Goal: Contribute content: Contribute content

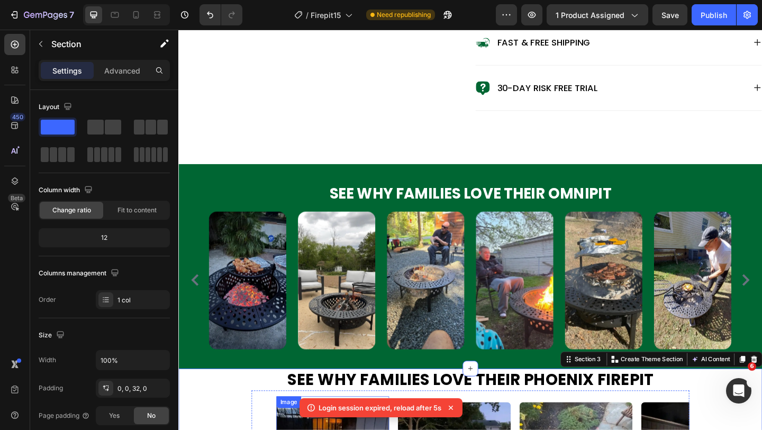
scroll to position [690, 0]
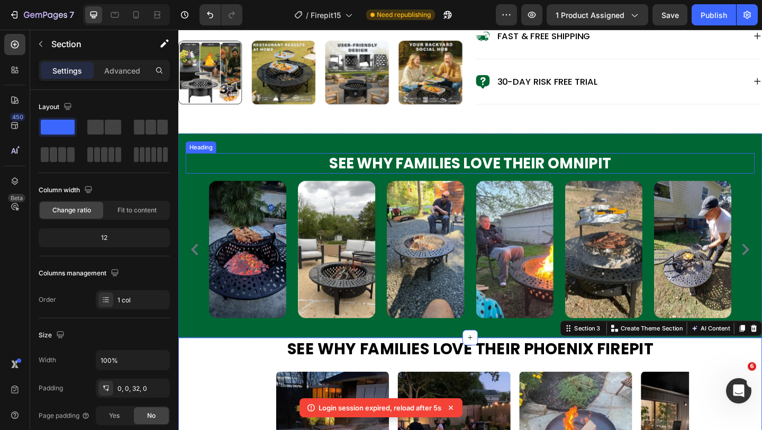
click at [388, 186] on h2 "See Why Families Love Their OmniPit" at bounding box center [495, 175] width 619 height 22
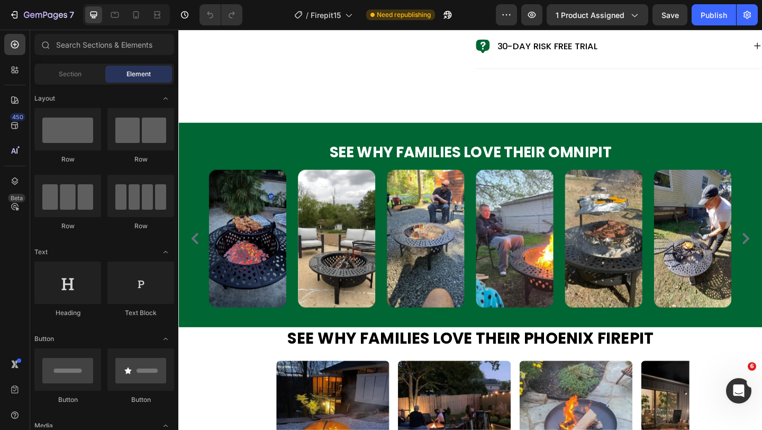
scroll to position [726, 0]
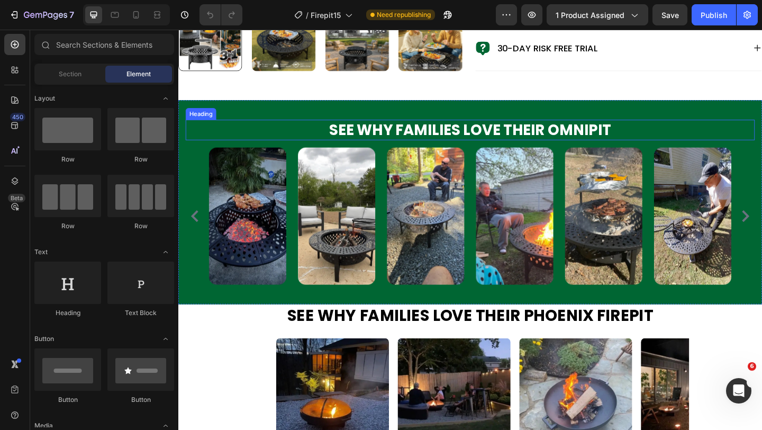
click at [445, 150] on h2 "See Why Families Love Their OmniPit" at bounding box center [495, 139] width 619 height 22
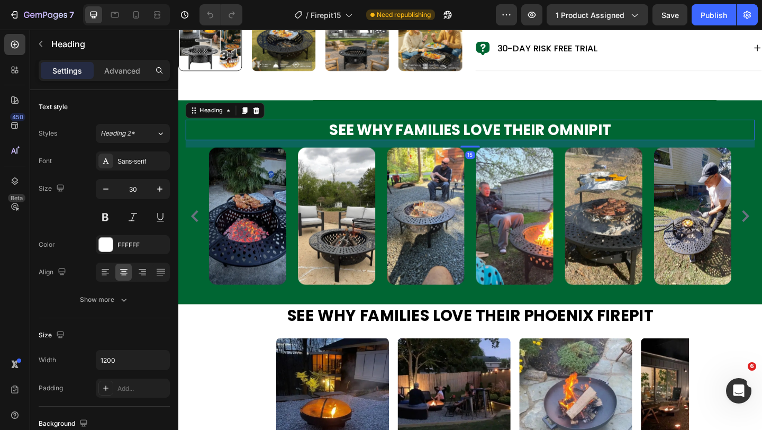
click at [445, 150] on h2 "See Why Families Love Their OmniPit" at bounding box center [495, 139] width 619 height 22
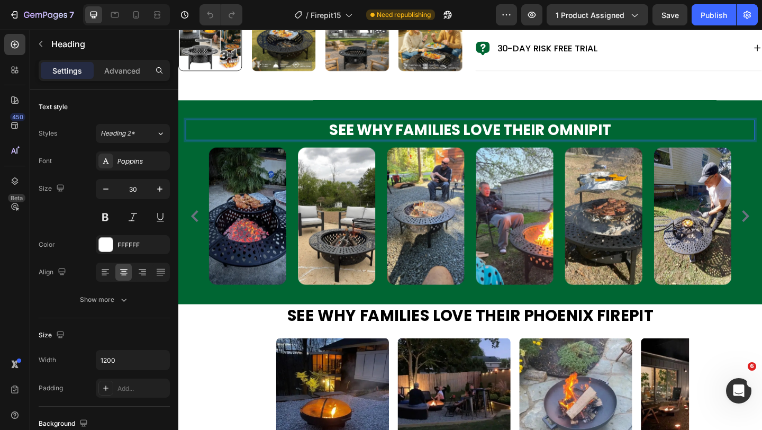
click at [445, 149] on p "See Why Families Love Their OmniPit" at bounding box center [495, 139] width 617 height 20
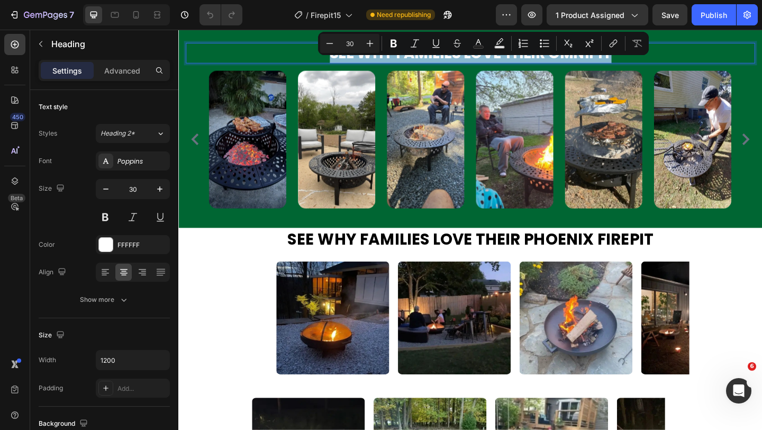
scroll to position [849, 0]
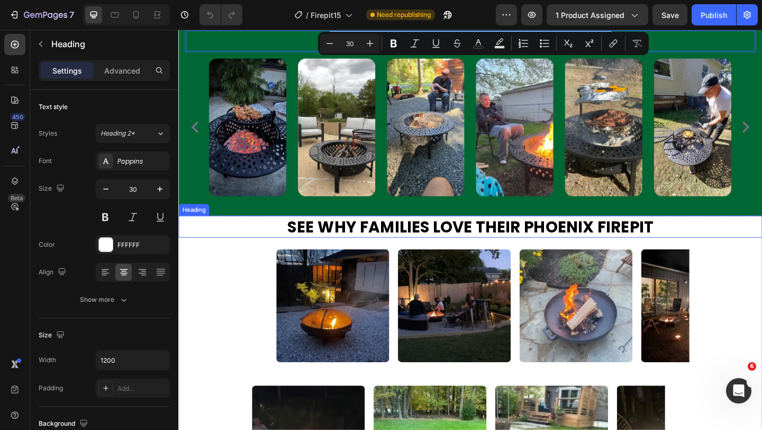
click at [469, 246] on h2 "See Why Families Love Their Phoenix Firepit" at bounding box center [495, 244] width 635 height 24
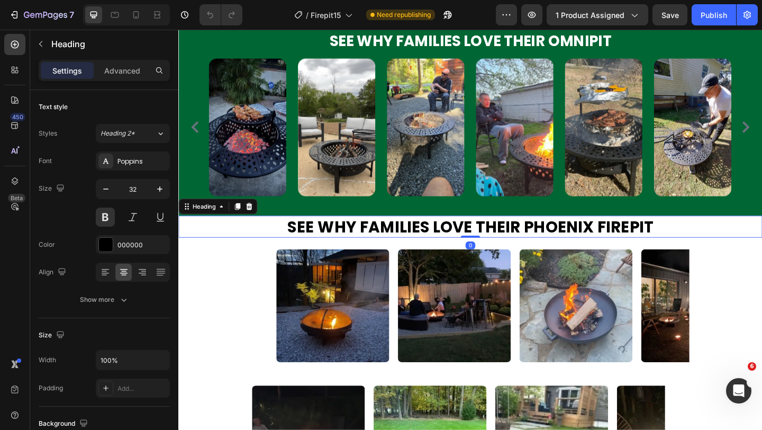
click at [469, 246] on h2 "See Why Families Love Their Phoenix Firepit" at bounding box center [495, 244] width 635 height 24
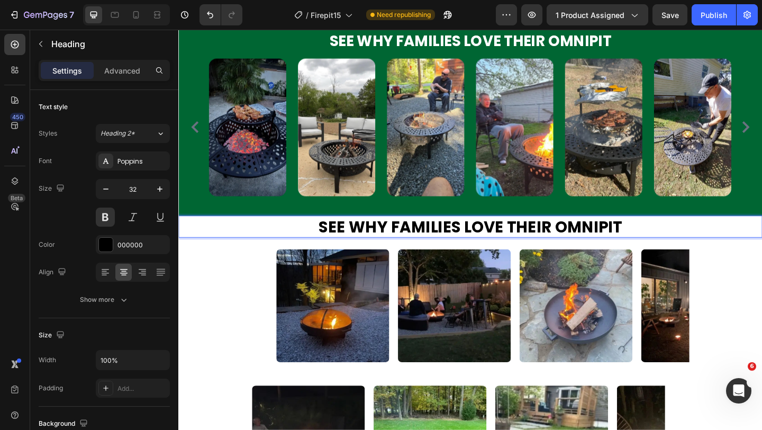
click at [469, 246] on p "See Why Families Love Their OmniPit" at bounding box center [495, 244] width 633 height 22
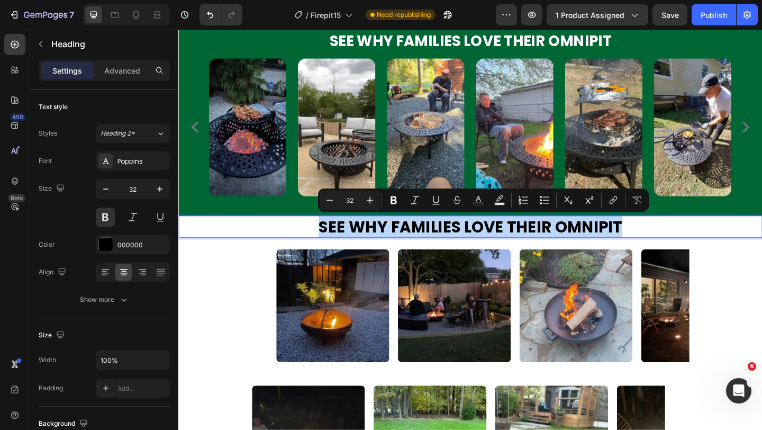
click at [469, 246] on p "See Why Families Love Their OmniPit" at bounding box center [495, 244] width 633 height 22
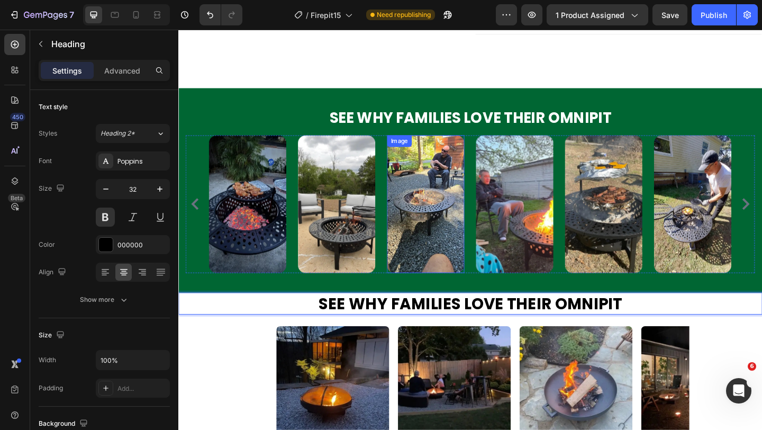
scroll to position [754, 0]
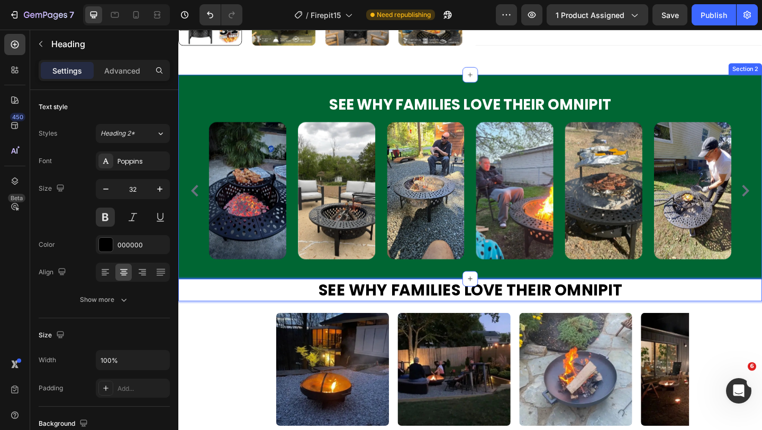
click at [513, 115] on div "See Why Families Love Their OmniPit Heading Image Image Image Image Image Image…" at bounding box center [495, 190] width 635 height 222
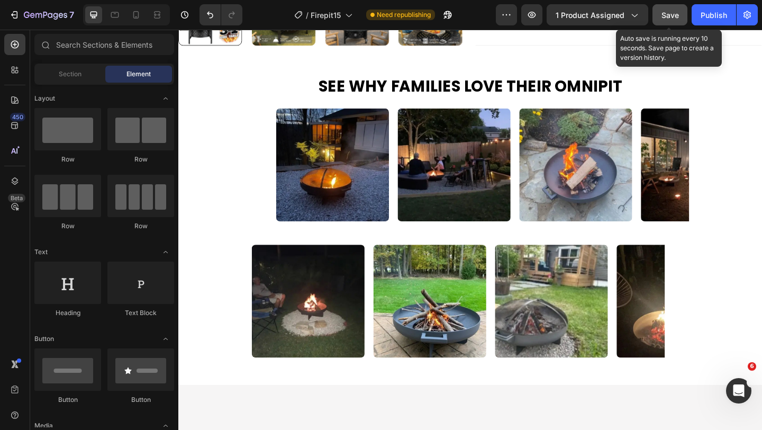
click at [662, 13] on span "Save" at bounding box center [669, 15] width 17 height 9
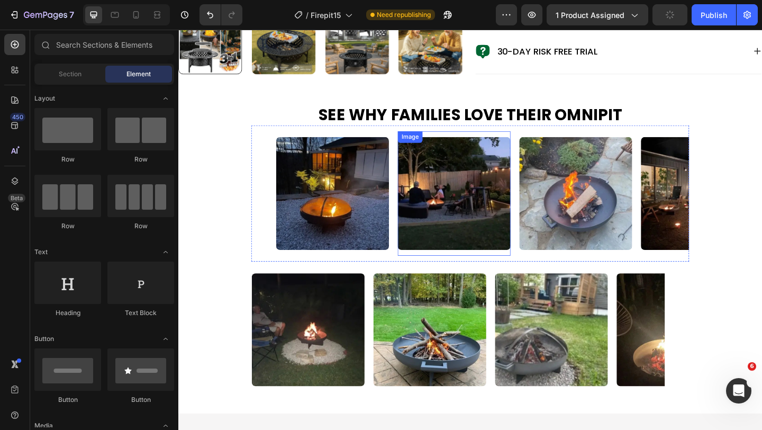
scroll to position [715, 0]
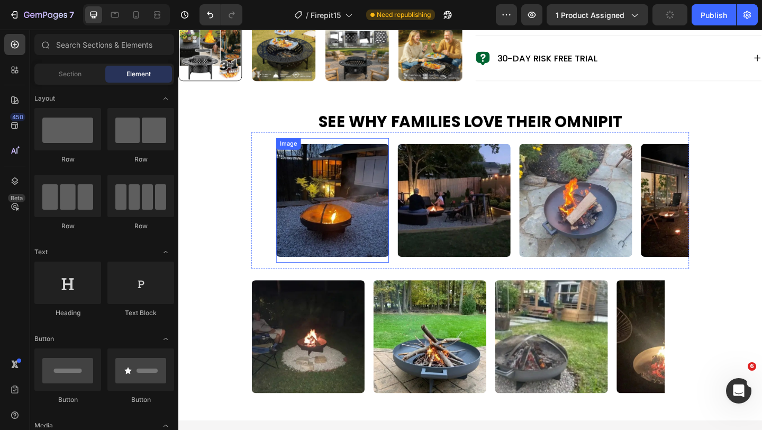
click at [326, 249] on img at bounding box center [346, 214] width 123 height 123
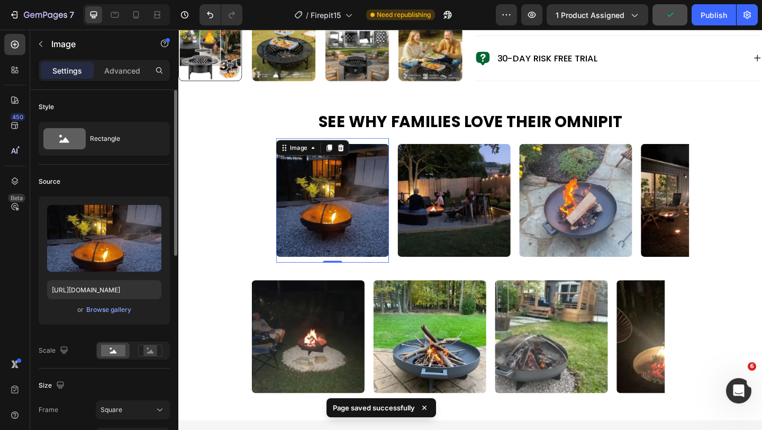
click at [104, 315] on div "or Browse gallery" at bounding box center [104, 309] width 114 height 13
click at [108, 310] on div "Browse gallery" at bounding box center [108, 310] width 45 height 10
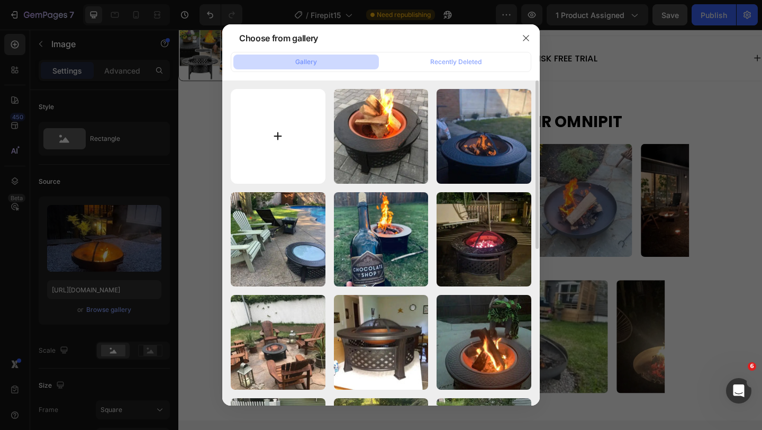
click at [280, 135] on input "file" at bounding box center [278, 136] width 95 height 95
type input "C:\fakepath\71n22pENzlL.webp"
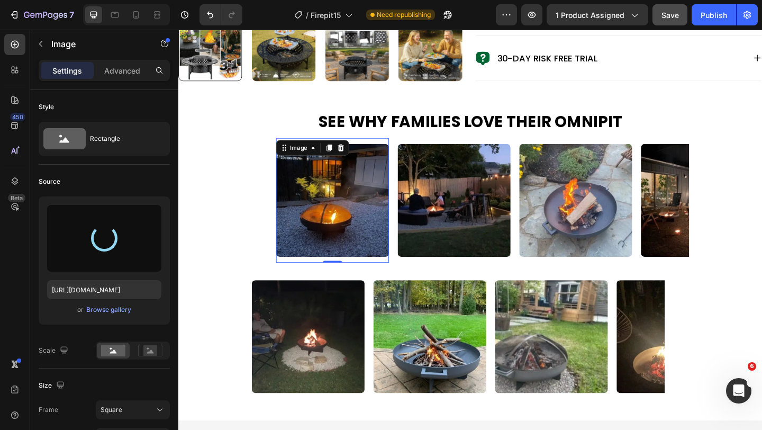
type input "[URL][DOMAIN_NAME]"
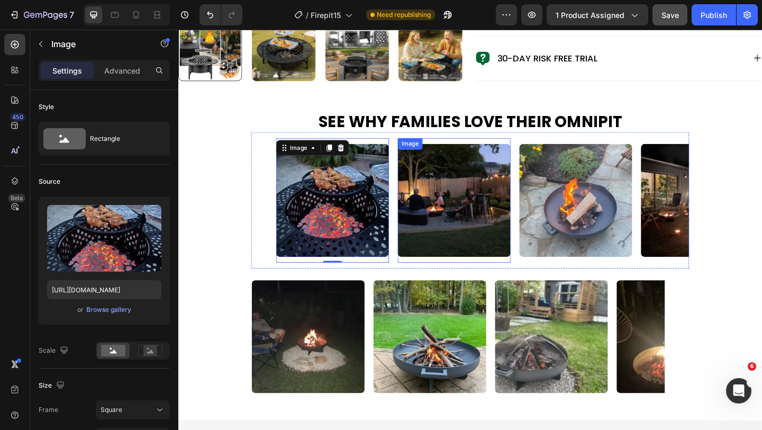
click at [490, 238] on img at bounding box center [478, 214] width 123 height 123
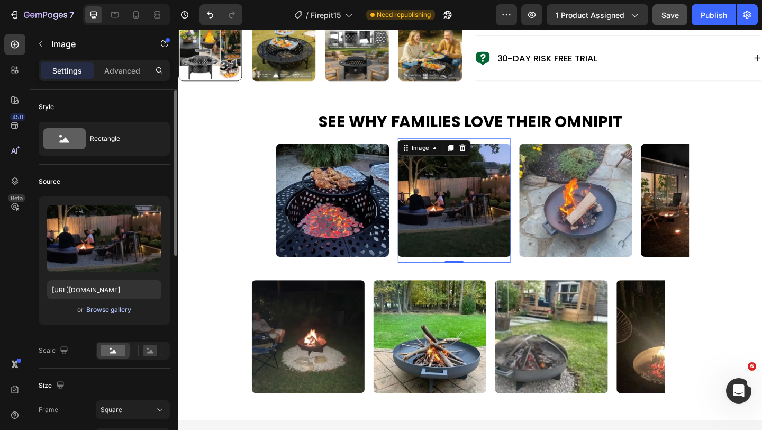
click at [119, 312] on div "Browse gallery" at bounding box center [108, 310] width 45 height 10
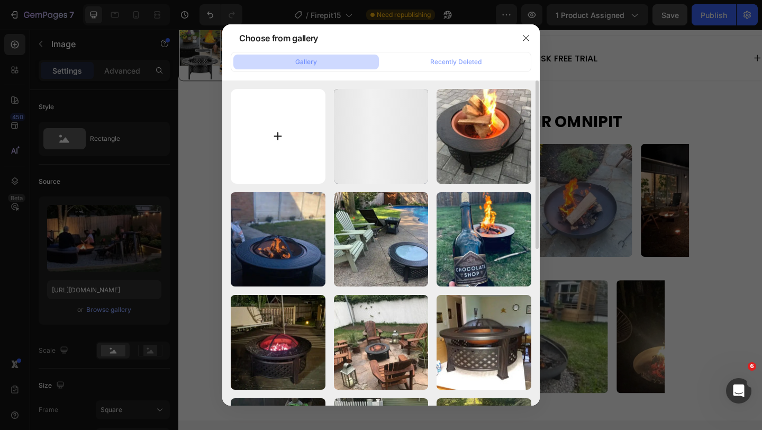
click at [267, 149] on input "file" at bounding box center [278, 136] width 95 height 95
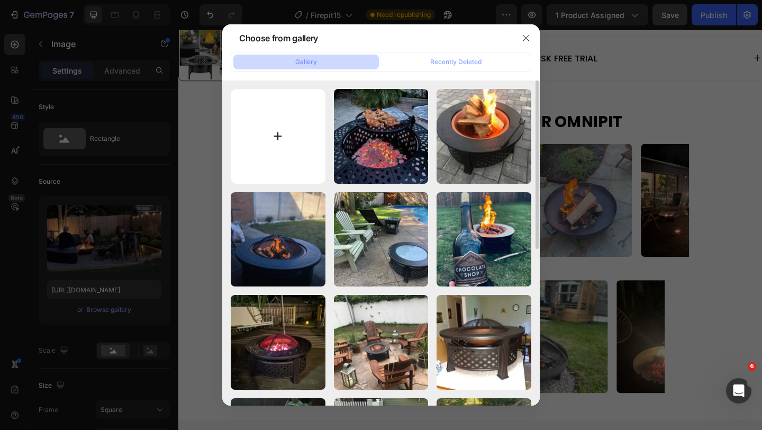
type input "C:\fakepath\71PhqEIzgvL.webp"
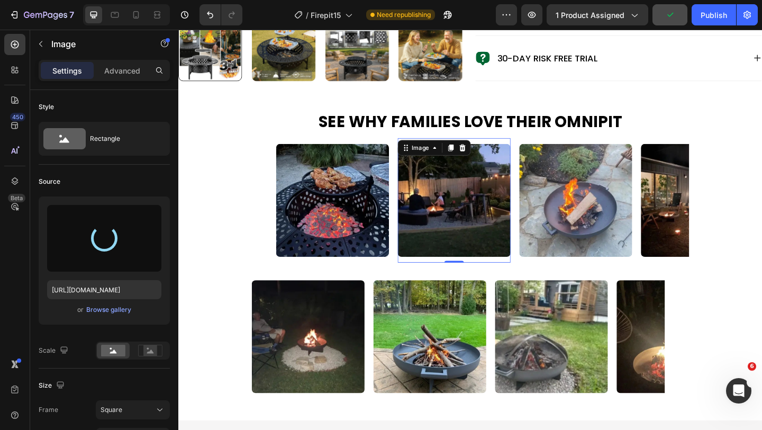
type input "[URL][DOMAIN_NAME]"
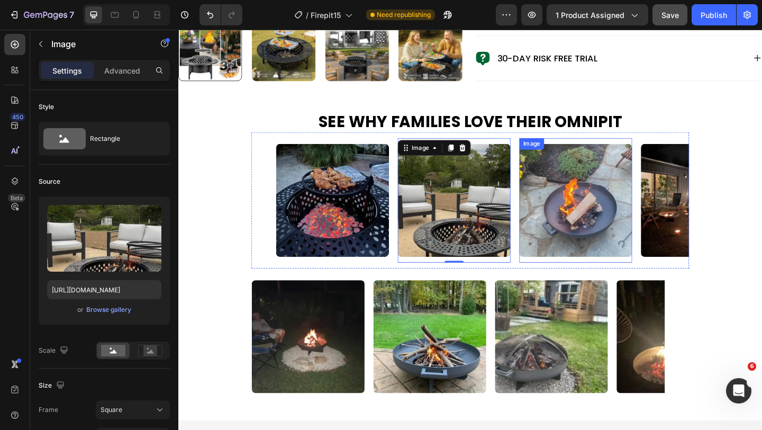
click at [595, 205] on img at bounding box center [610, 214] width 123 height 123
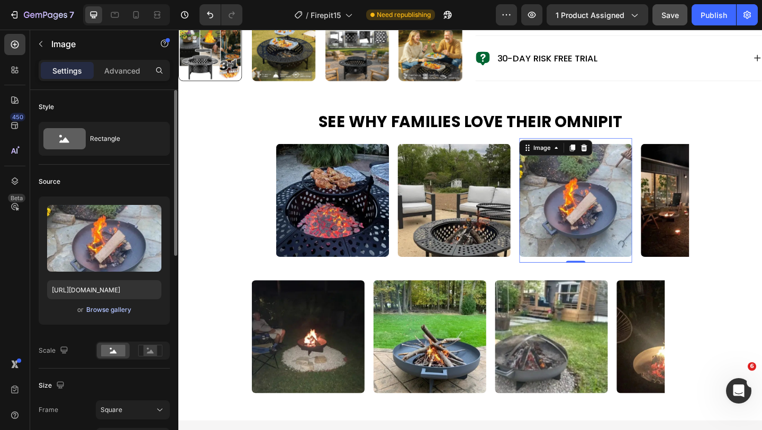
click at [104, 306] on div "Browse gallery" at bounding box center [108, 310] width 45 height 10
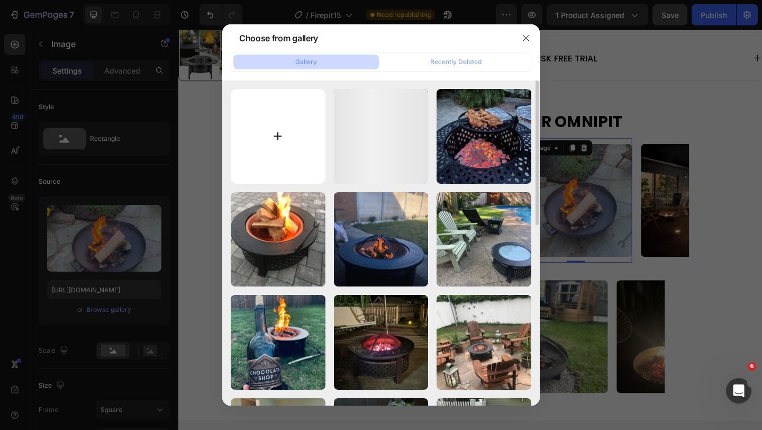
click at [242, 142] on input "file" at bounding box center [278, 136] width 95 height 95
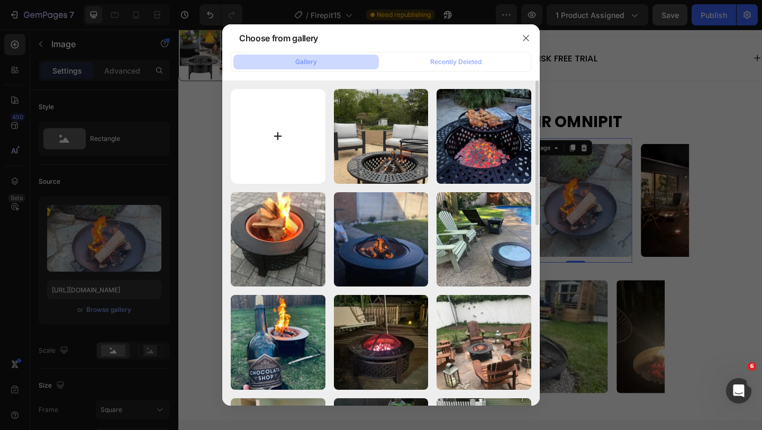
type input "C:\fakepath\81adHG5sFkL.webp"
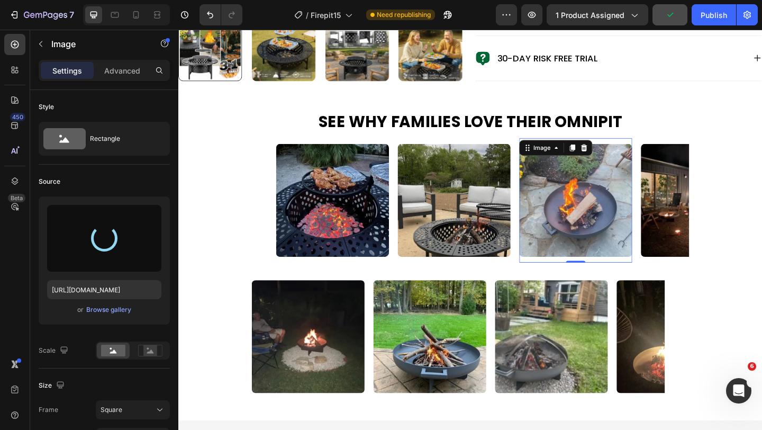
type input "[URL][DOMAIN_NAME]"
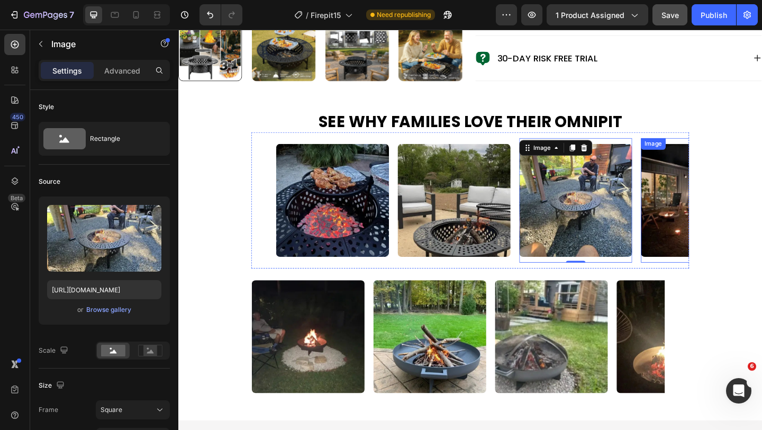
click at [707, 226] on img at bounding box center [743, 214] width 123 height 123
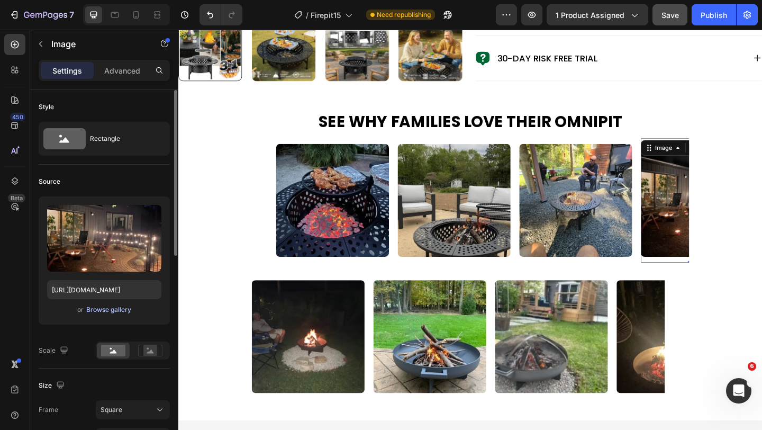
click at [106, 308] on div "Browse gallery" at bounding box center [108, 310] width 45 height 10
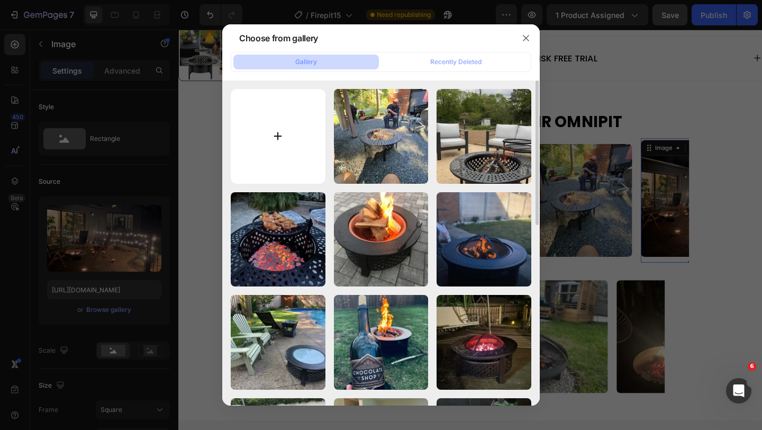
click at [299, 138] on input "file" at bounding box center [278, 136] width 95 height 95
type input "C:\fakepath\81b6E4WNb4L.webp"
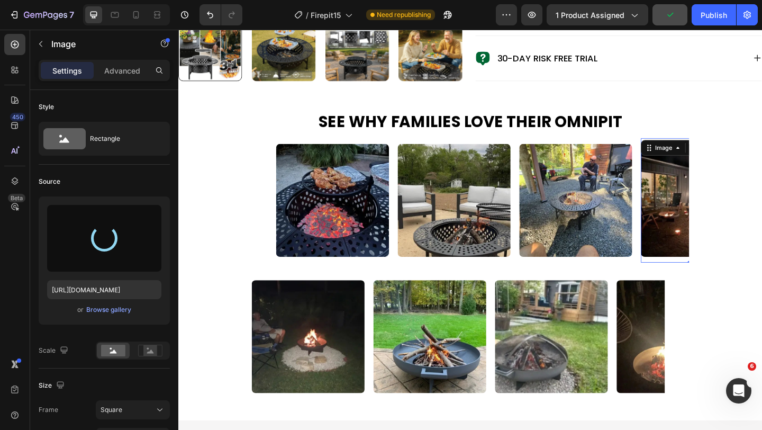
type input "[URL][DOMAIN_NAME]"
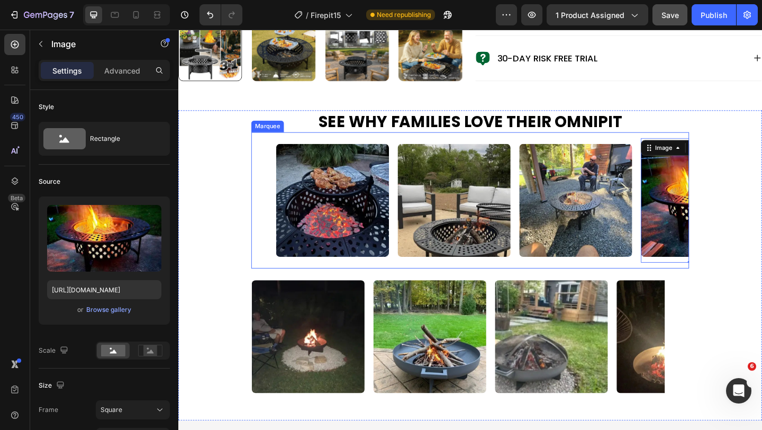
click at [415, 283] on div "Image" at bounding box center [351, 214] width 132 height 135
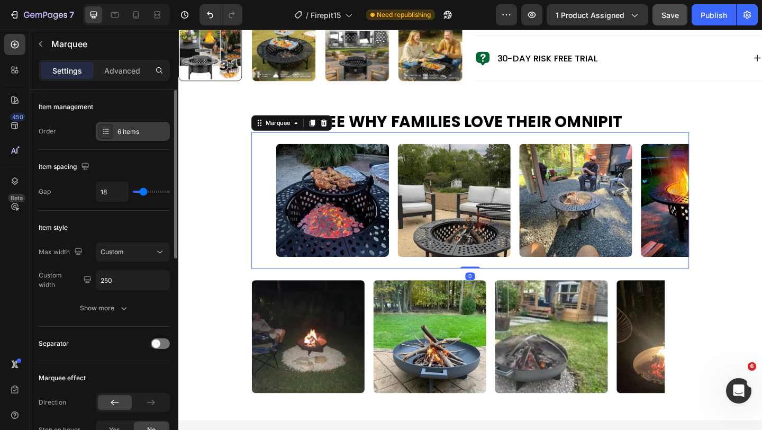
click at [135, 139] on div "6 items" at bounding box center [133, 131] width 74 height 19
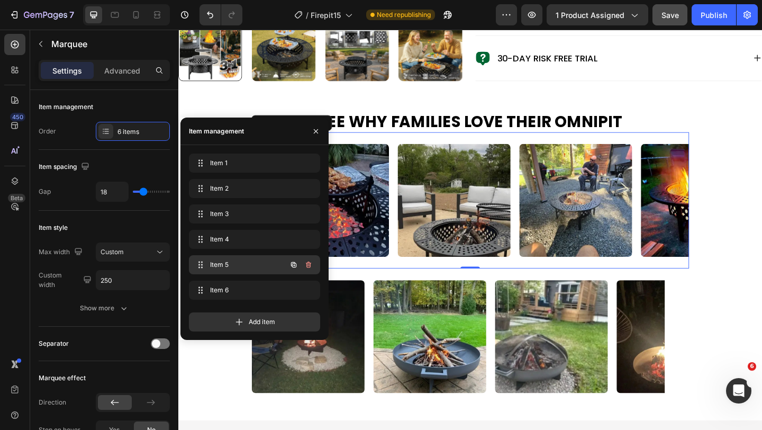
click at [213, 262] on span "Item 5" at bounding box center [240, 265] width 60 height 10
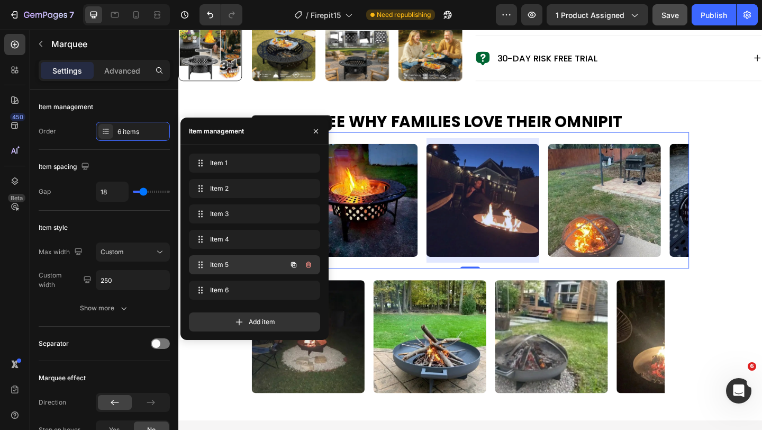
scroll to position [0, 366]
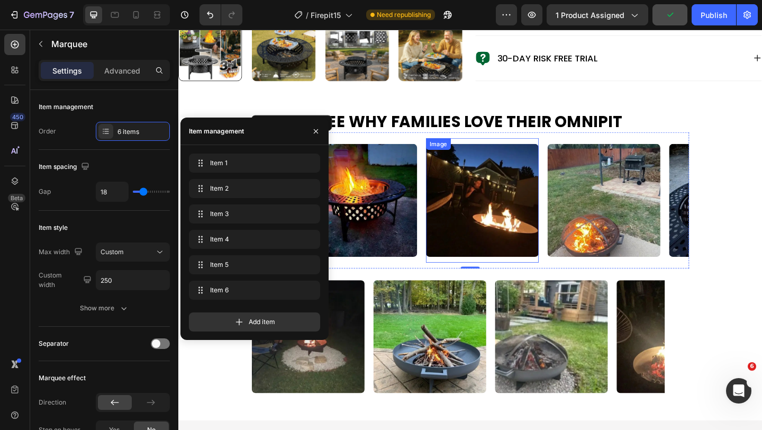
click at [505, 220] on img at bounding box center [509, 214] width 123 height 123
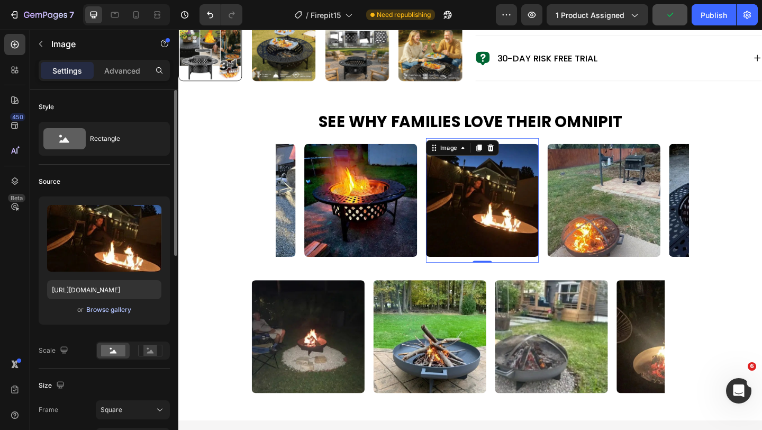
click at [113, 309] on div "Browse gallery" at bounding box center [108, 310] width 45 height 10
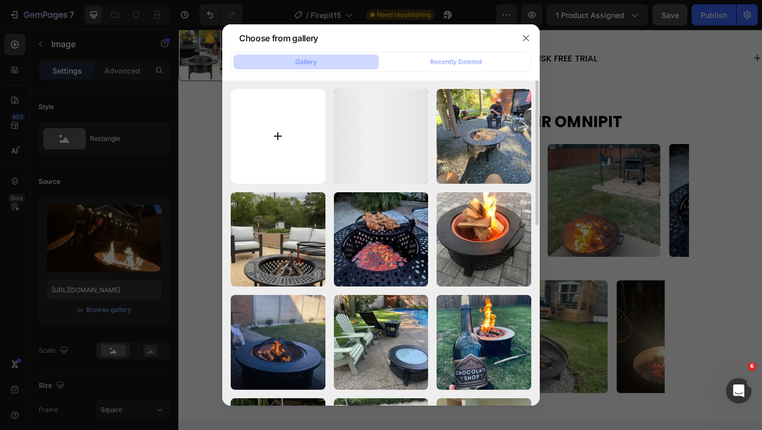
click at [259, 116] on input "file" at bounding box center [278, 136] width 95 height 95
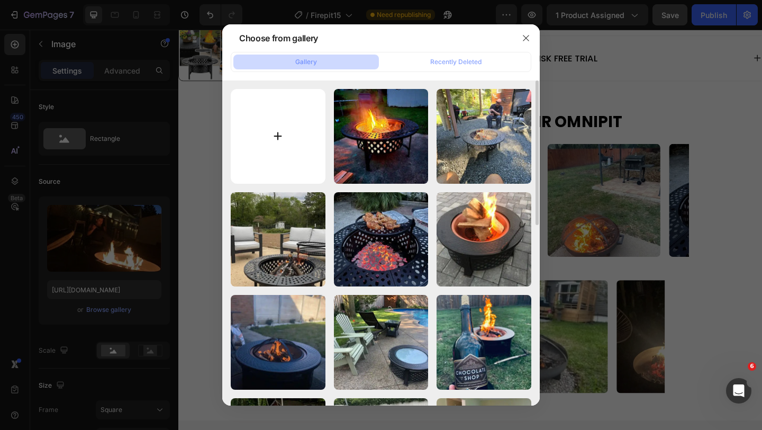
type input "C:\fakepath\81FSNyrhMhL.webp"
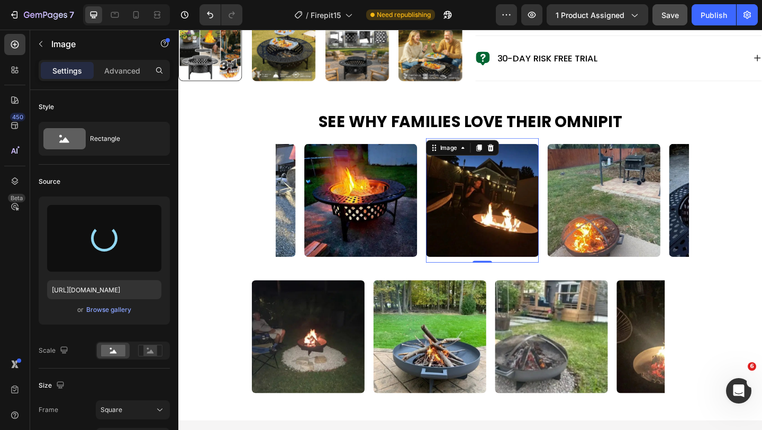
type input "[URL][DOMAIN_NAME]"
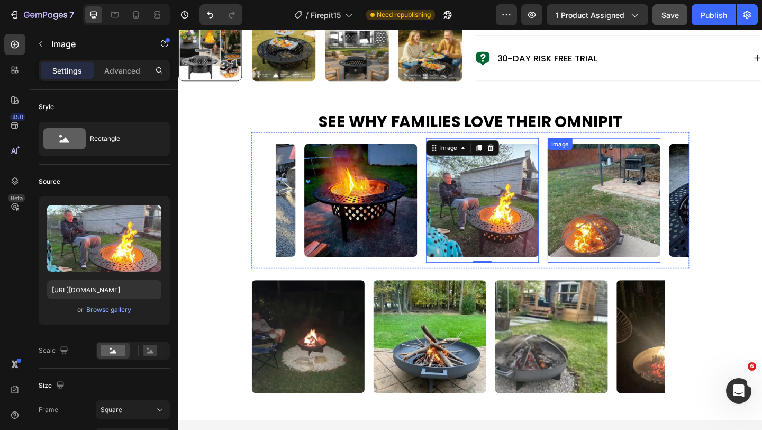
click at [621, 198] on img at bounding box center [641, 214] width 123 height 123
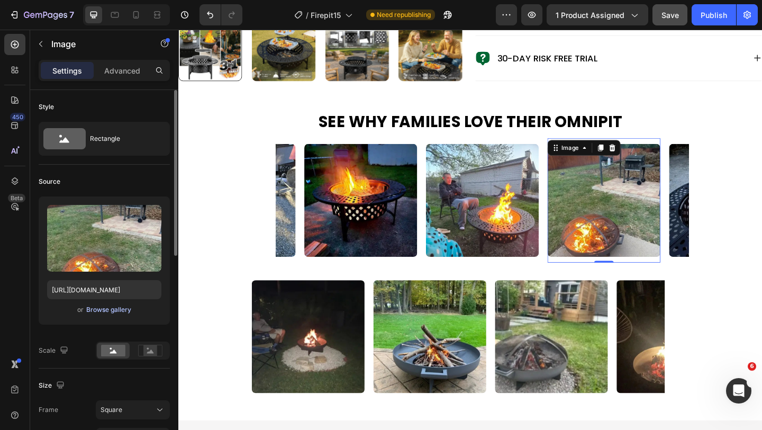
click at [110, 309] on div "Browse gallery" at bounding box center [108, 310] width 45 height 10
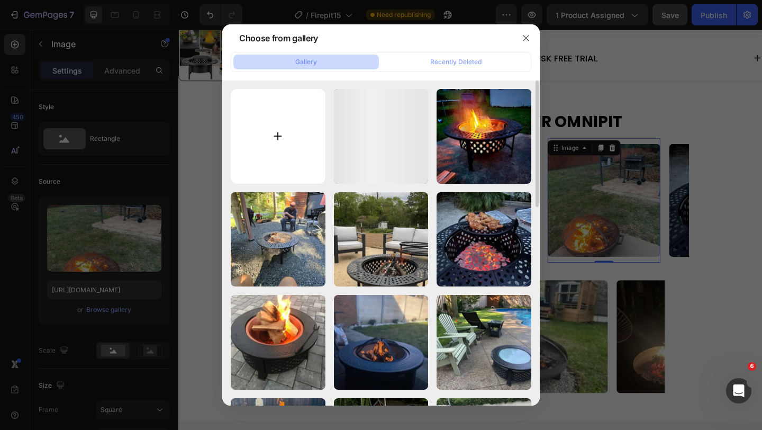
click at [278, 129] on input "file" at bounding box center [278, 136] width 95 height 95
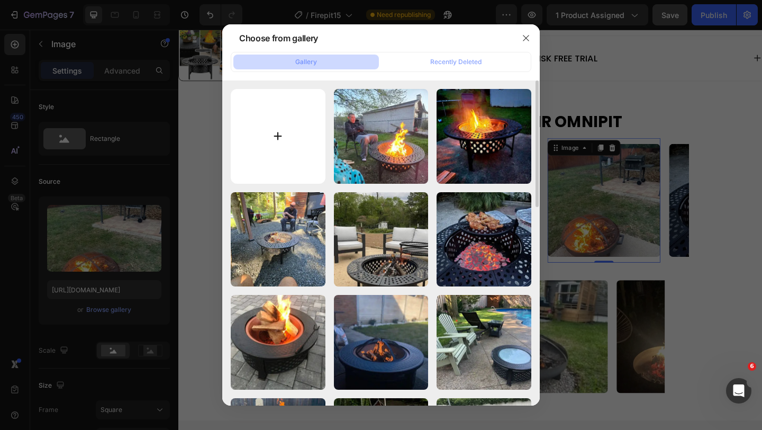
type input "C:\fakepath\81LuEQcZrBL.webp"
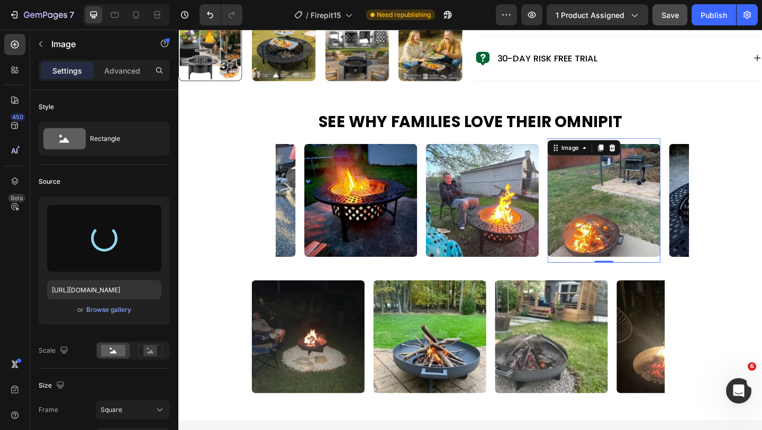
type input "[URL][DOMAIN_NAME]"
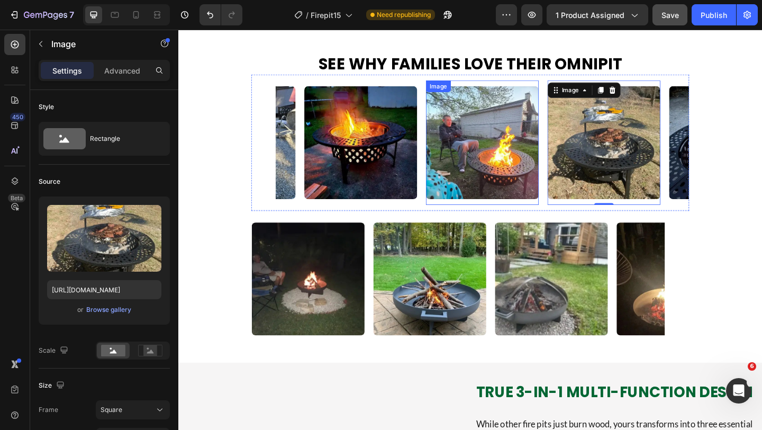
scroll to position [815, 0]
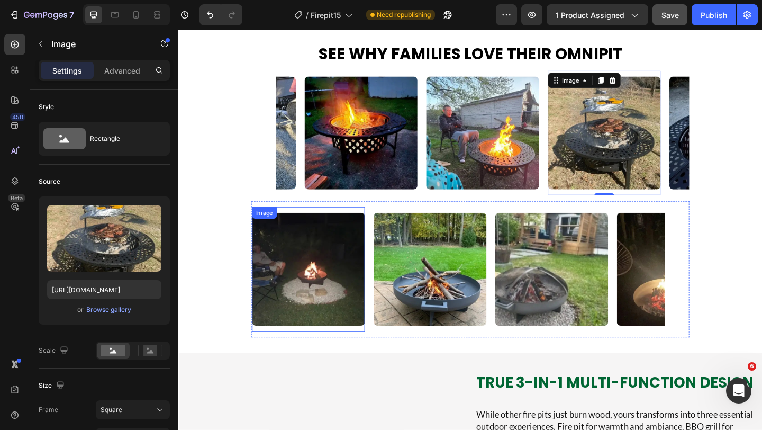
click at [309, 293] on img at bounding box center [319, 290] width 123 height 123
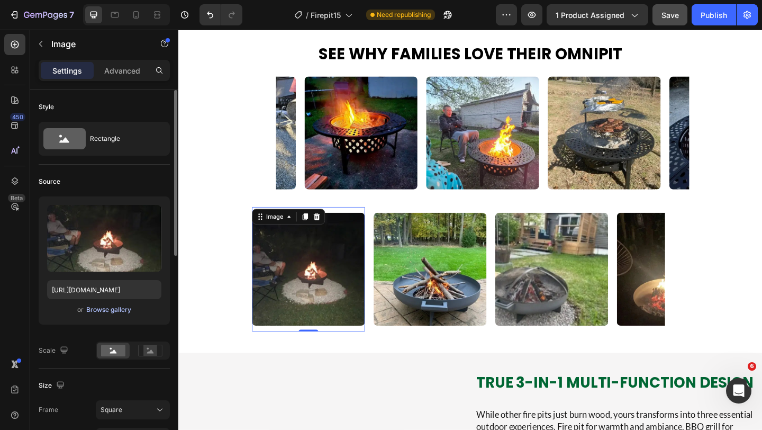
click at [108, 312] on div "Browse gallery" at bounding box center [108, 310] width 45 height 10
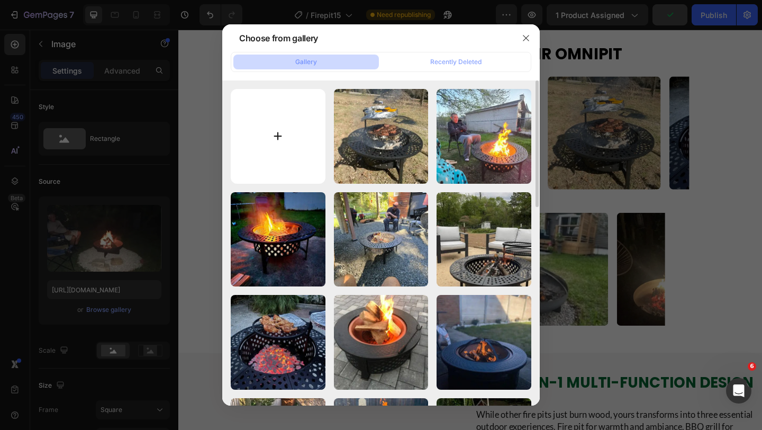
click at [269, 134] on input "file" at bounding box center [278, 136] width 95 height 95
type input "C:\fakepath\81uGuDUD41L.webp"
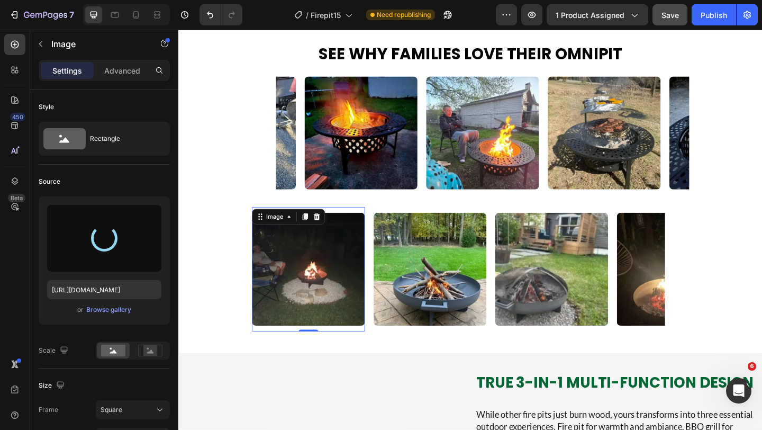
type input "[URL][DOMAIN_NAME]"
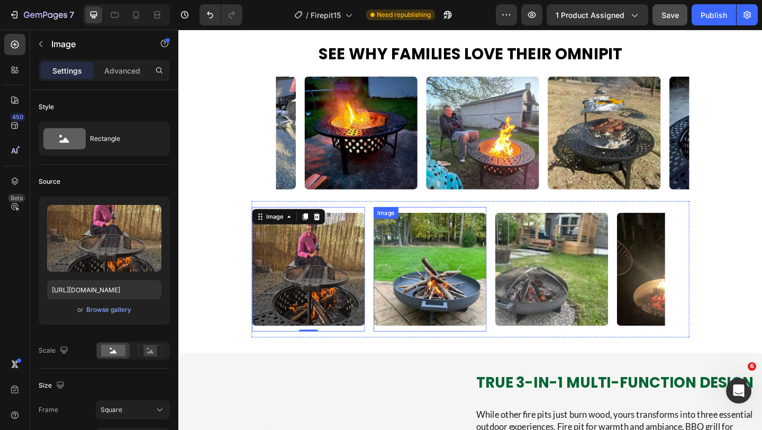
click at [433, 271] on img at bounding box center [452, 290] width 123 height 123
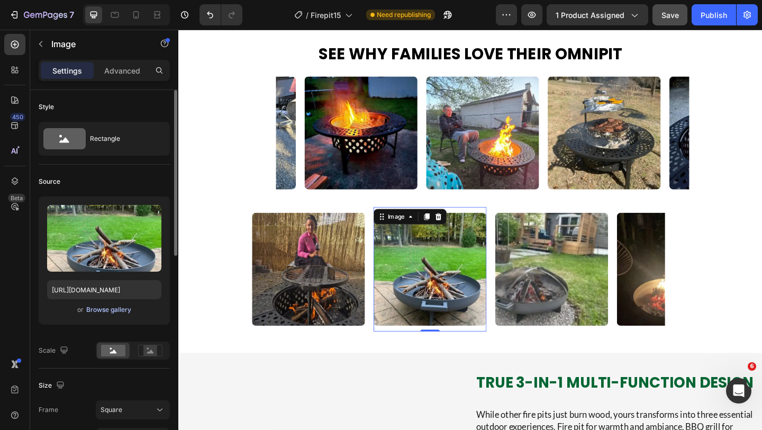
click at [111, 314] on div "Browse gallery" at bounding box center [108, 310] width 45 height 10
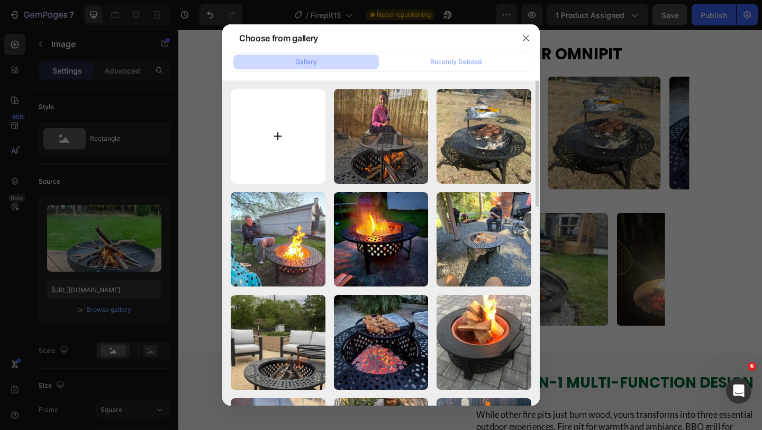
click at [266, 153] on input "file" at bounding box center [278, 136] width 95 height 95
type input "C:\fakepath\81W9hIz3emL.webp"
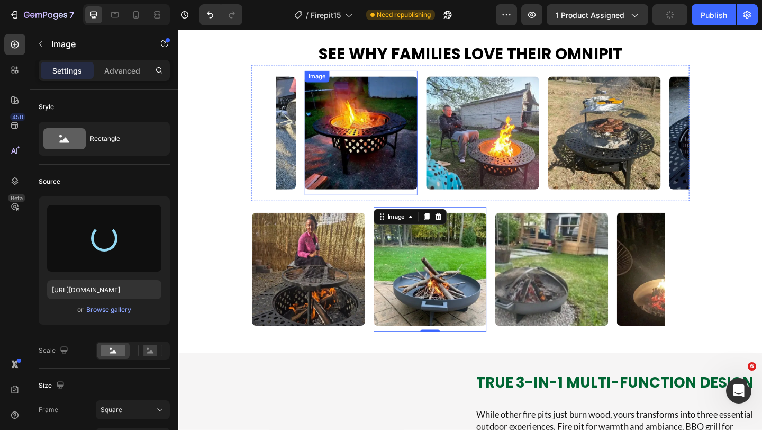
type input "[URL][DOMAIN_NAME]"
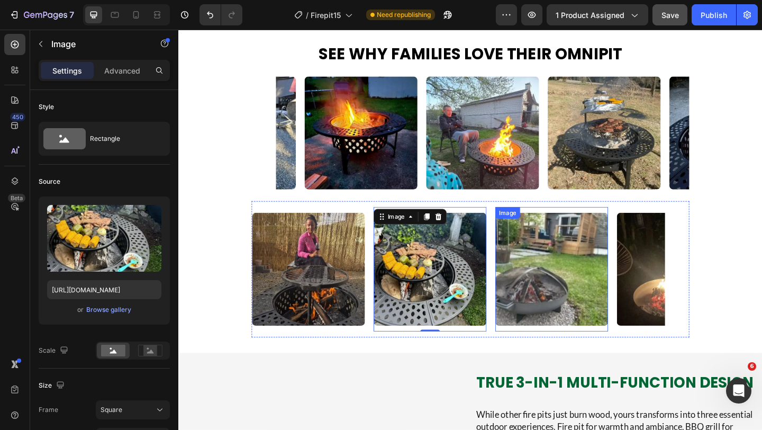
click at [581, 275] on img at bounding box center [584, 290] width 123 height 123
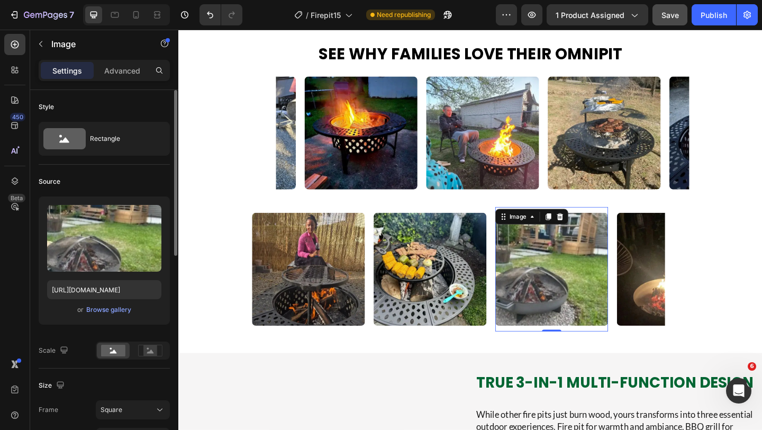
click at [111, 315] on div "or Browse gallery" at bounding box center [104, 309] width 114 height 13
click at [114, 306] on div "Browse gallery" at bounding box center [108, 310] width 45 height 10
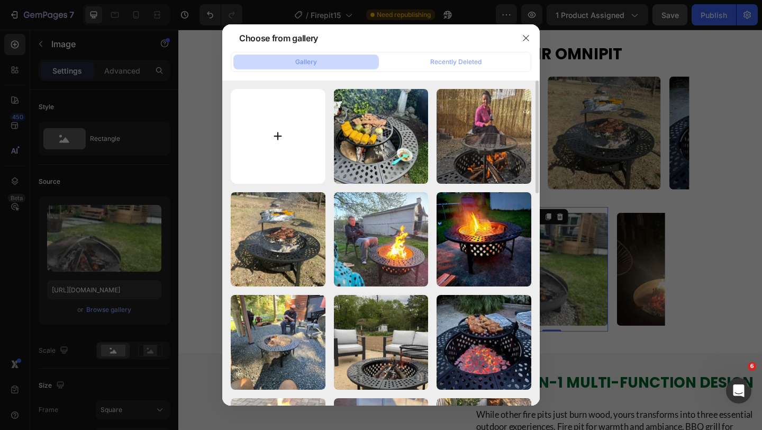
click at [277, 116] on input "file" at bounding box center [278, 136] width 95 height 95
type input "C:\fakepath\81XNABrxb9L.webp"
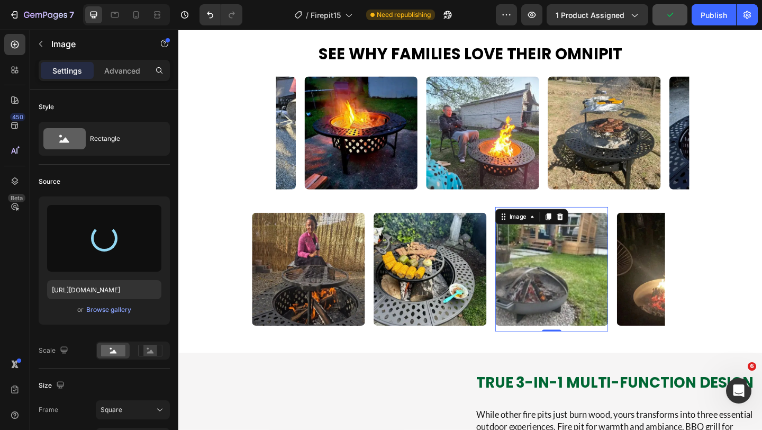
type input "[URL][DOMAIN_NAME]"
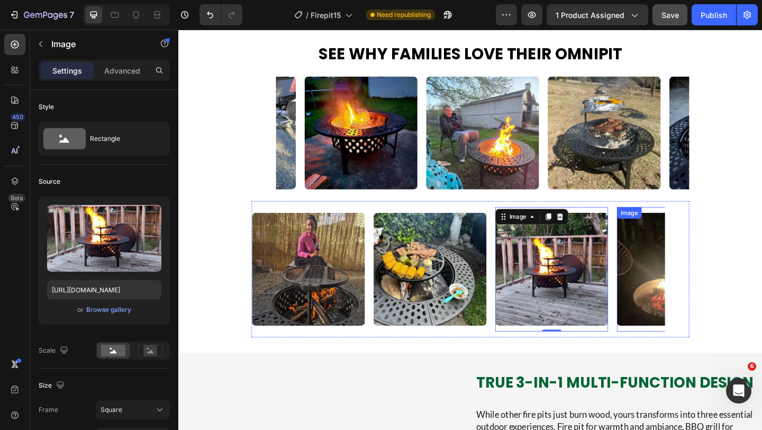
click at [687, 262] on img at bounding box center [716, 290] width 123 height 123
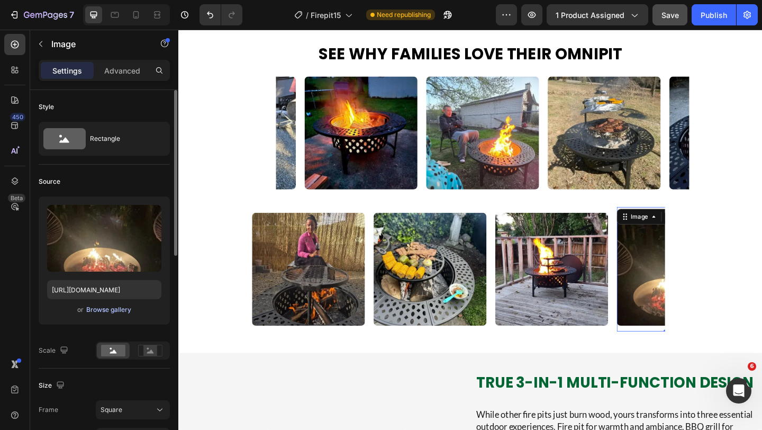
click at [115, 305] on div "Browse gallery" at bounding box center [108, 310] width 45 height 10
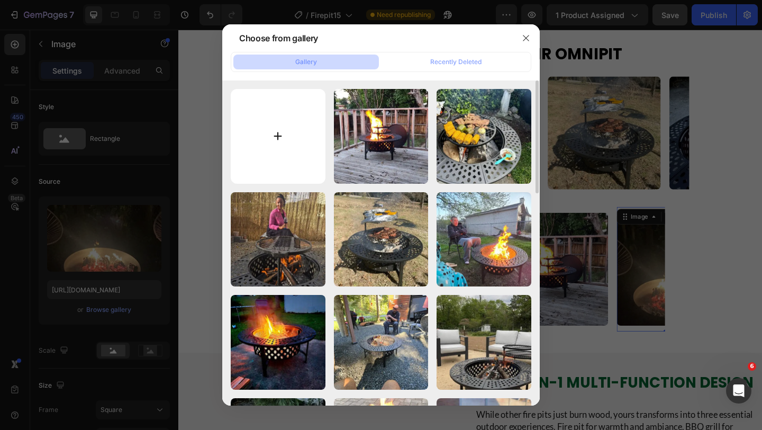
click at [249, 143] on input "file" at bounding box center [278, 136] width 95 height 95
type input "C:\fakepath\81z-uxc-J+L.webp"
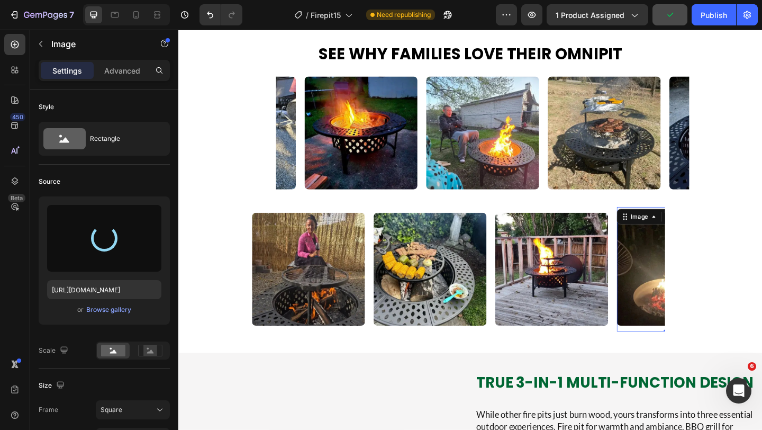
type input "[URL][DOMAIN_NAME]"
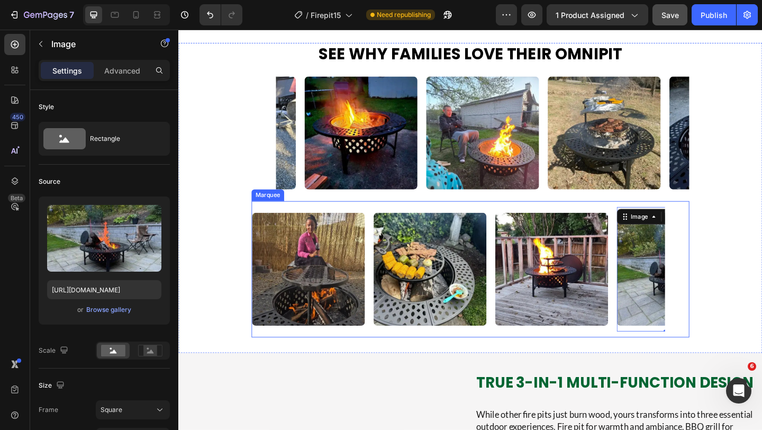
click at [518, 334] on div "Image" at bounding box center [457, 289] width 132 height 135
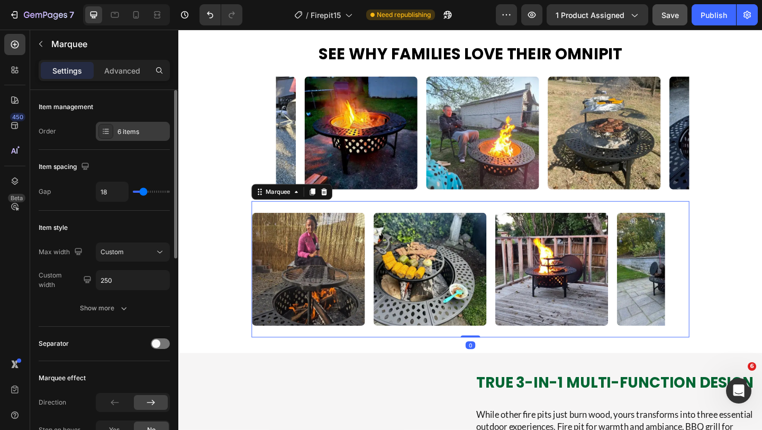
click at [123, 129] on div "6 items" at bounding box center [142, 132] width 50 height 10
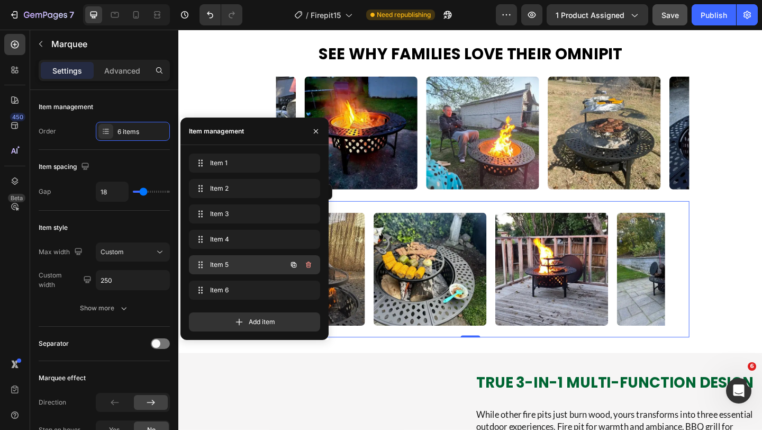
click at [210, 260] on span "Item 5" at bounding box center [240, 265] width 60 height 10
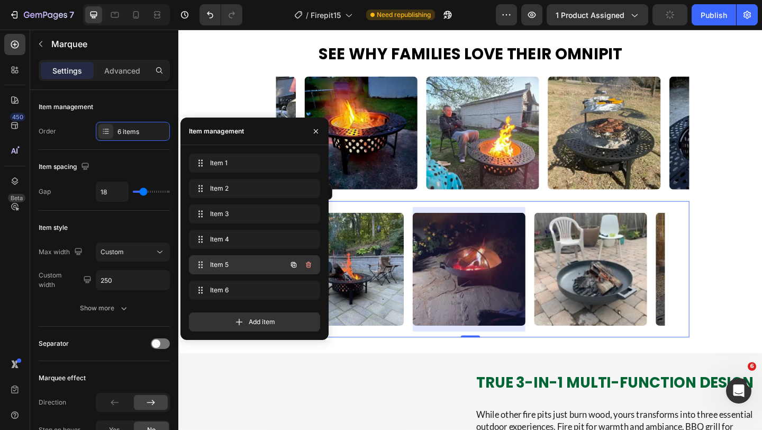
scroll to position [0, 366]
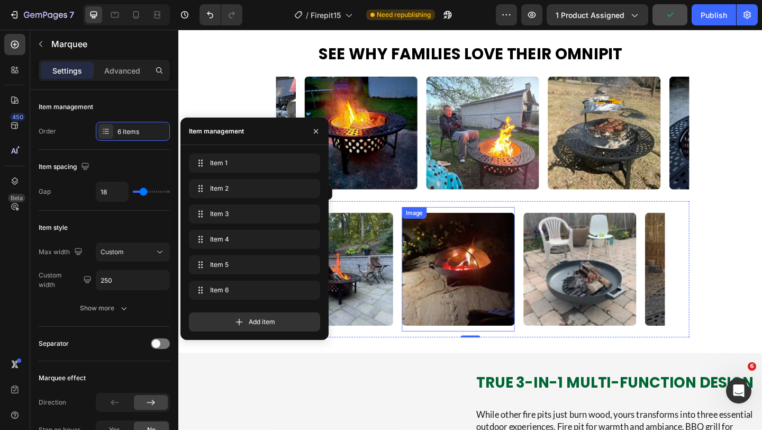
click at [502, 255] on img at bounding box center [482, 290] width 123 height 123
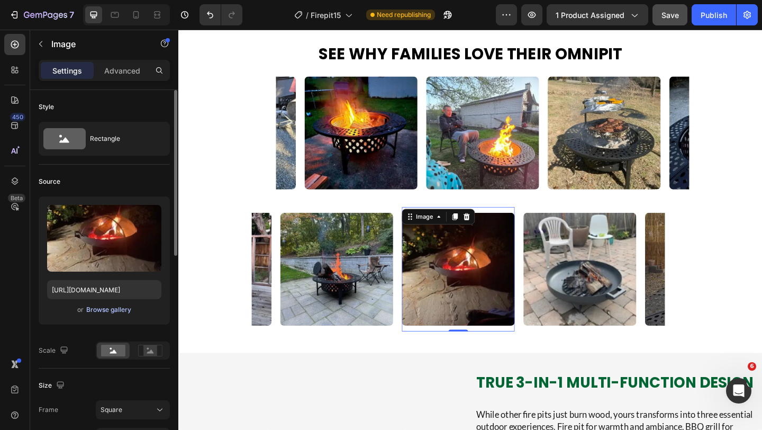
click at [106, 312] on div "Browse gallery" at bounding box center [108, 310] width 45 height 10
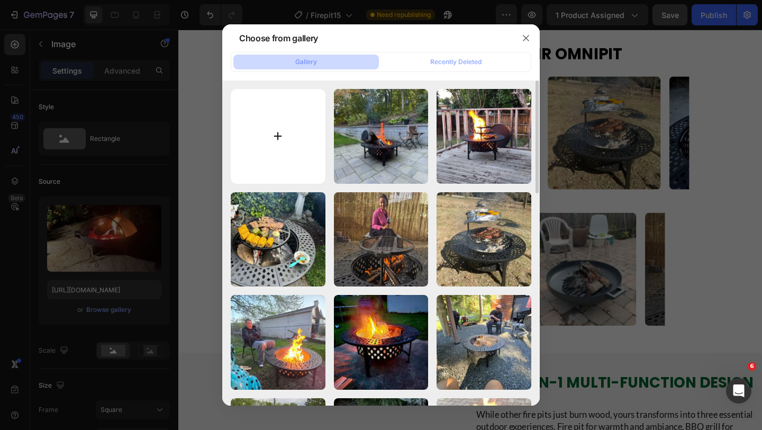
click at [265, 156] on input "file" at bounding box center [278, 136] width 95 height 95
type input "C:\fakepath\81564KKYaqL.webp"
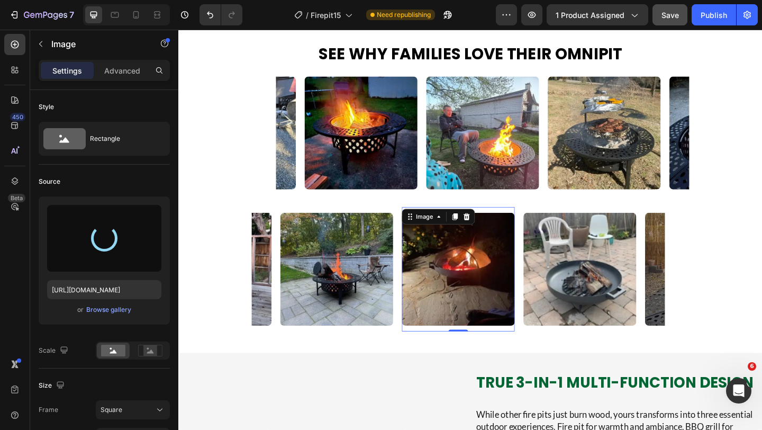
type input "[URL][DOMAIN_NAME]"
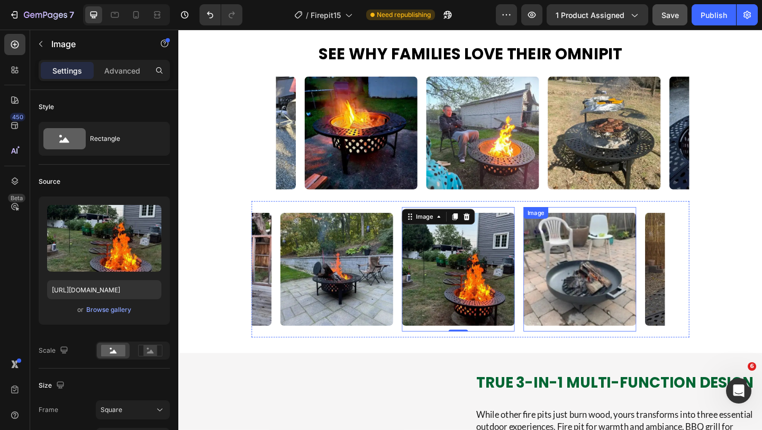
click at [646, 266] on img at bounding box center [615, 290] width 123 height 123
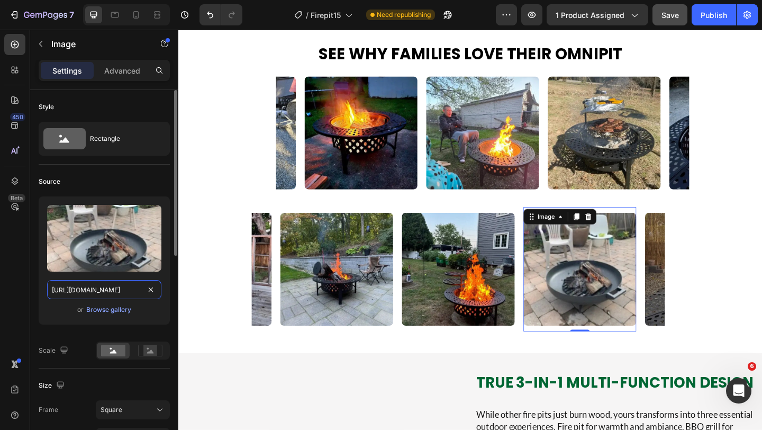
click at [111, 287] on input "[URL][DOMAIN_NAME]" at bounding box center [104, 289] width 114 height 19
click at [105, 312] on div "Browse gallery" at bounding box center [108, 310] width 45 height 10
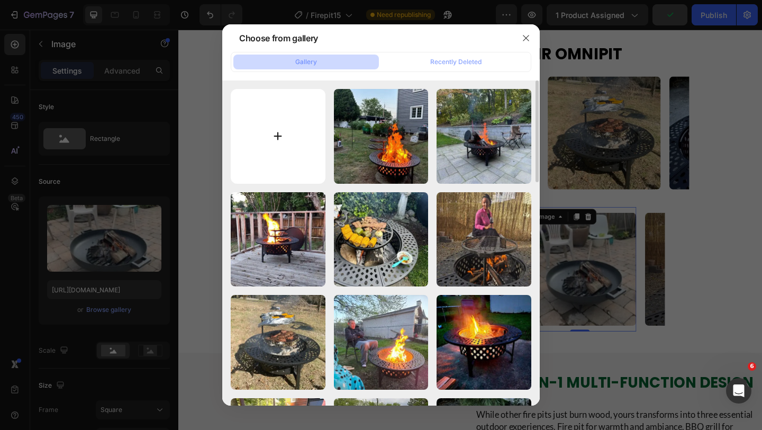
click at [289, 126] on input "file" at bounding box center [278, 136] width 95 height 95
type input "C:\fakepath\default_name (11).webp"
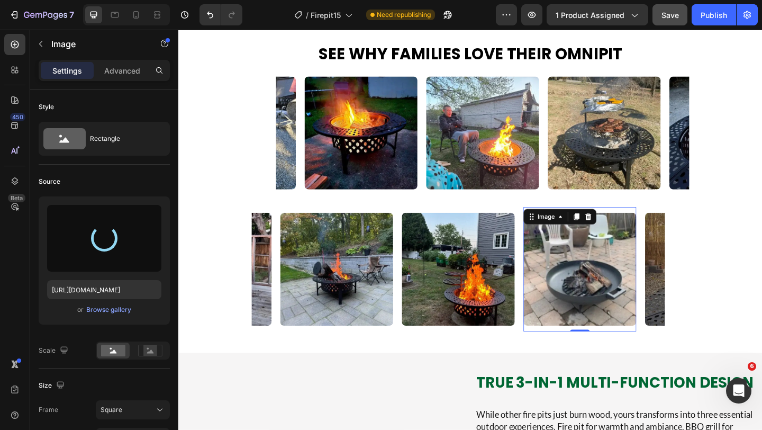
type input "[URL][DOMAIN_NAME]"
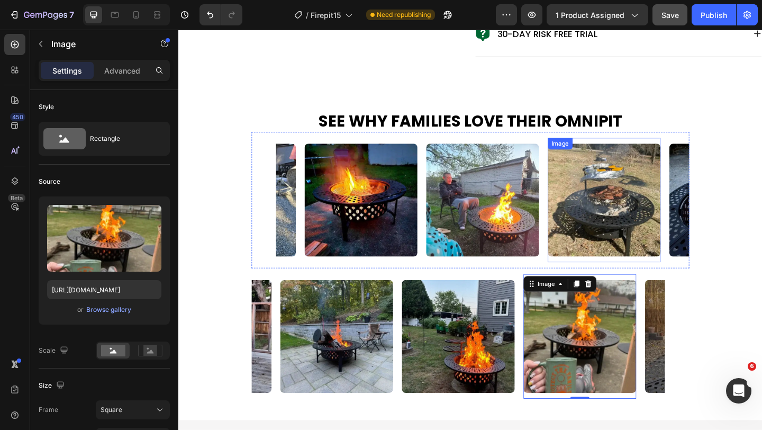
scroll to position [739, 0]
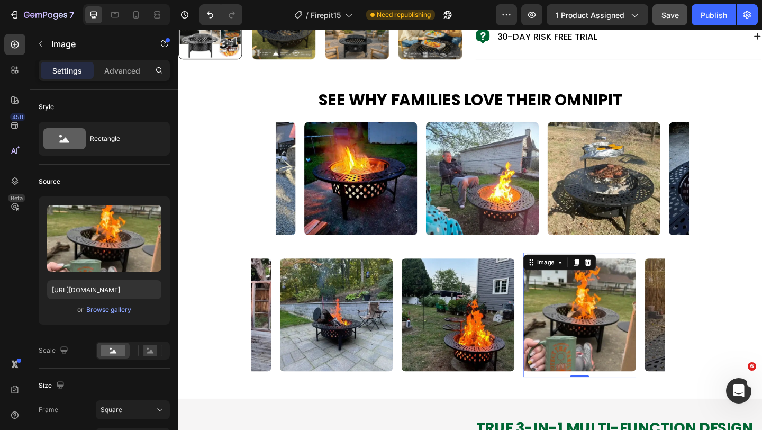
click at [664, 27] on div "7 Version history / Firepit15 Need republishing Preview 1 product assigned Save…" at bounding box center [381, 15] width 762 height 30
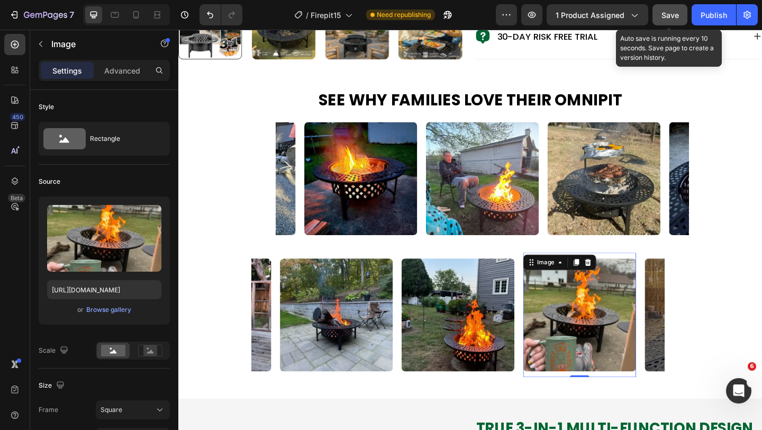
click at [670, 19] on span "Save" at bounding box center [669, 15] width 17 height 9
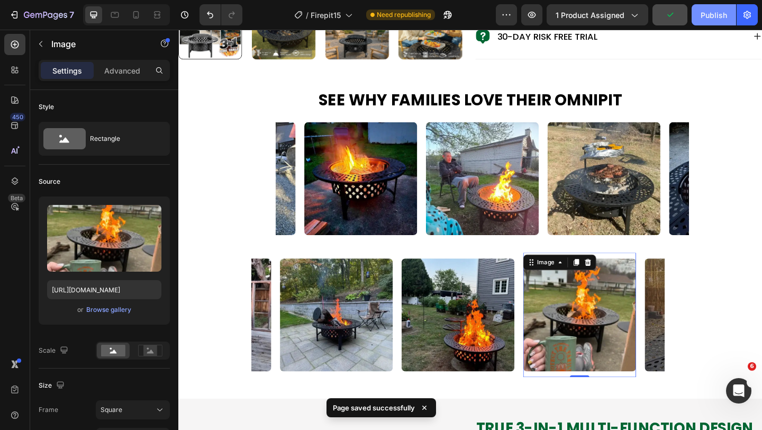
click at [704, 18] on div "Publish" at bounding box center [714, 15] width 26 height 11
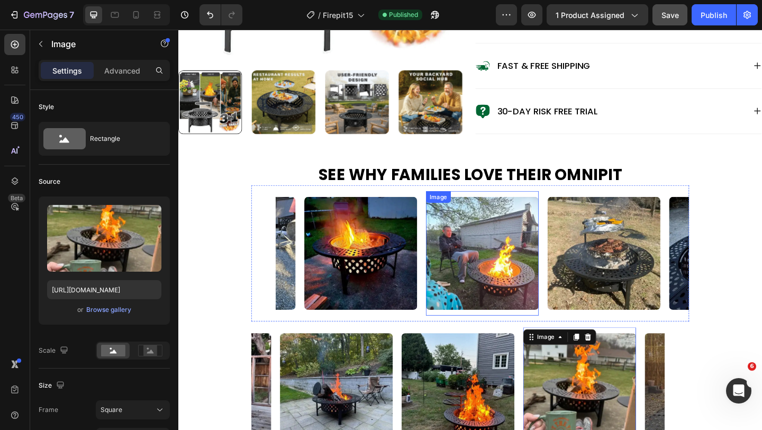
scroll to position [660, 0]
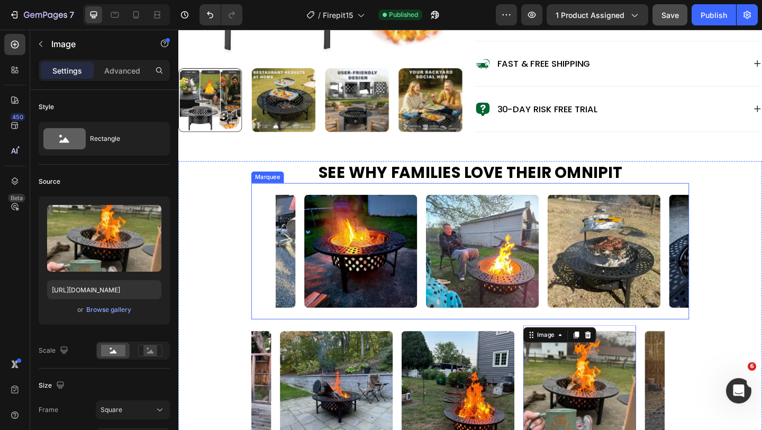
click at [579, 225] on div "Image Image Image Image Image Image Image Image Image Image Image Image Marquee" at bounding box center [496, 270] width 476 height 148
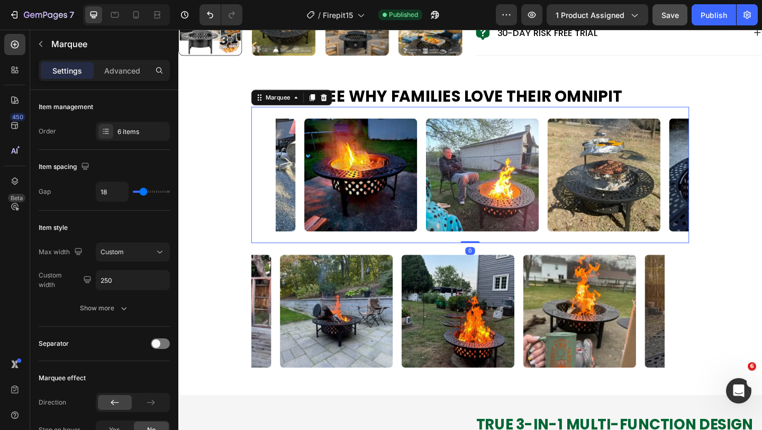
scroll to position [750, 0]
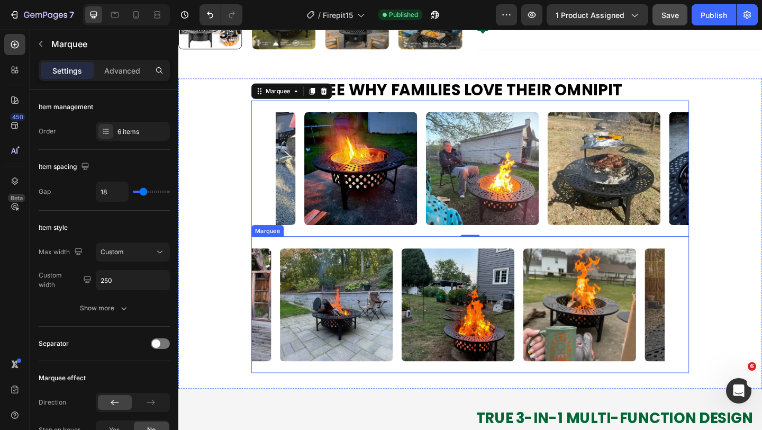
click at [548, 293] on div "Image" at bounding box center [487, 328] width 132 height 135
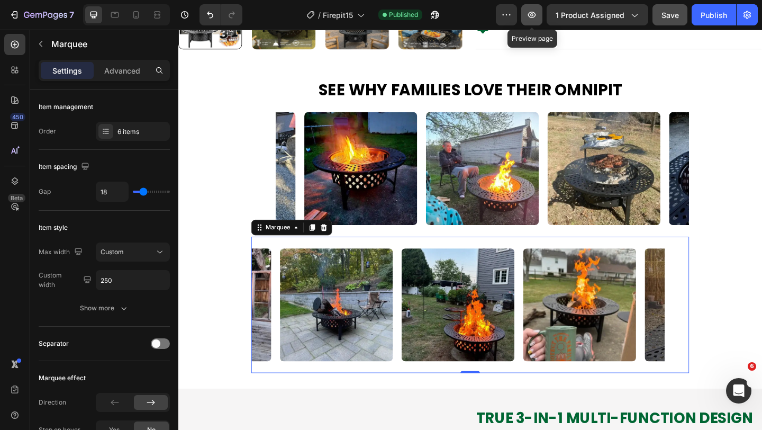
click at [534, 11] on icon "button" at bounding box center [532, 15] width 11 height 11
